Goal: Task Accomplishment & Management: Use online tool/utility

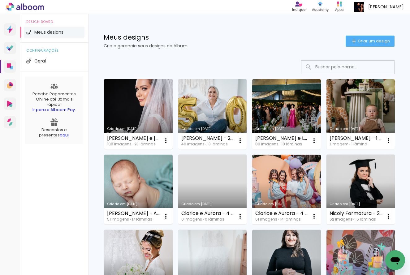
click at [150, 107] on link "Criado em [DATE]" at bounding box center [138, 114] width 69 height 70
